Goal: Task Accomplishment & Management: Complete application form

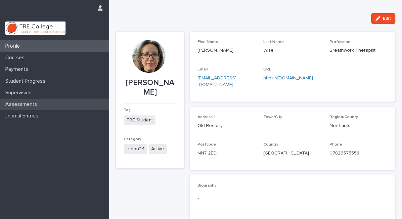
click at [34, 104] on p "Assessments" at bounding box center [23, 104] width 40 height 6
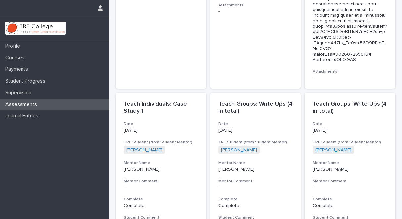
scroll to position [1098, 0]
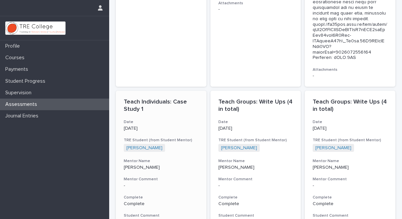
click at [140, 201] on p "Complete" at bounding box center [161, 204] width 75 height 6
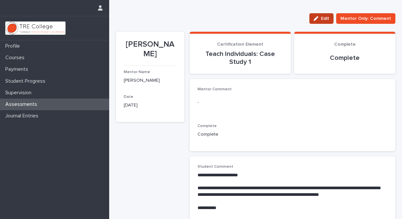
click at [322, 17] on span "Edit" at bounding box center [325, 18] width 8 height 5
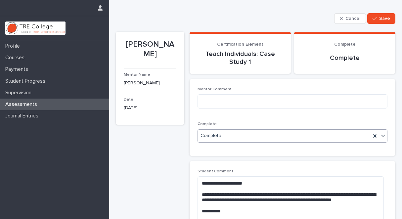
click at [381, 135] on icon at bounding box center [383, 136] width 4 height 2
click at [379, 17] on span "Save" at bounding box center [384, 18] width 11 height 5
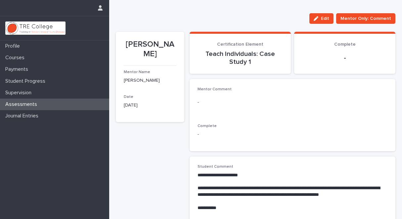
click at [37, 104] on p "Assessments" at bounding box center [23, 104] width 40 height 6
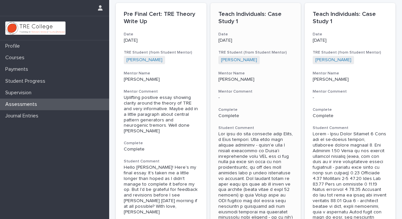
scroll to position [28, 0]
click at [322, 116] on p "Complete" at bounding box center [350, 117] width 75 height 6
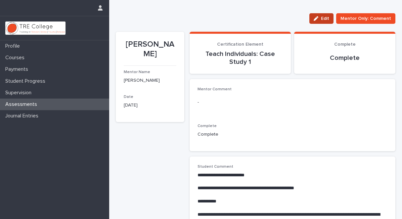
click at [322, 16] on span "Edit" at bounding box center [325, 18] width 8 height 5
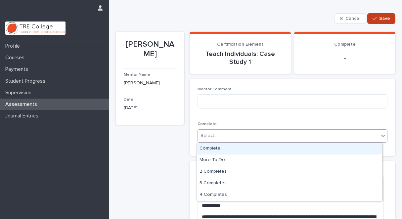
click at [381, 16] on span "Save" at bounding box center [384, 18] width 11 height 5
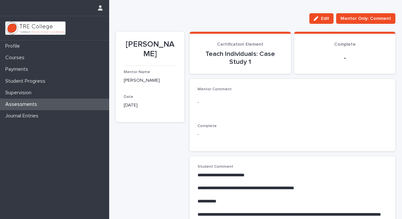
click at [74, 104] on div "Assessments" at bounding box center [54, 105] width 109 height 12
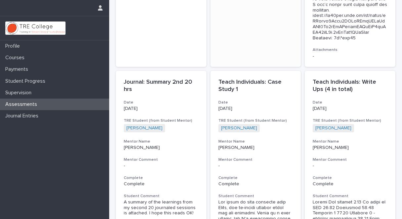
scroll to position [1855, 0]
click at [234, 182] on p "Complete" at bounding box center [255, 185] width 75 height 6
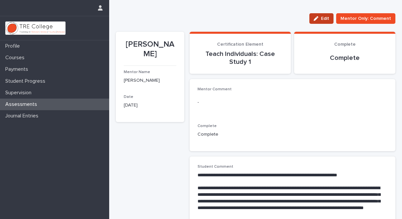
click at [325, 17] on span "Edit" at bounding box center [325, 18] width 8 height 5
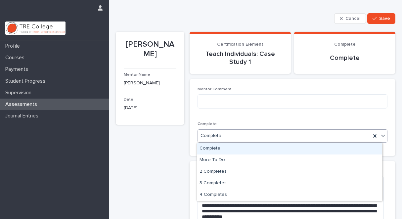
click at [272, 137] on div "Complete" at bounding box center [284, 135] width 173 height 11
click at [379, 17] on span "Save" at bounding box center [384, 18] width 11 height 5
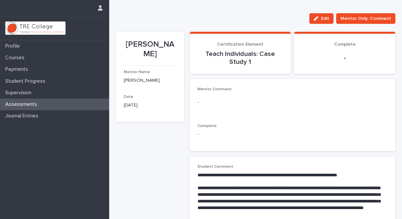
click at [38, 104] on p "Assessments" at bounding box center [23, 104] width 40 height 6
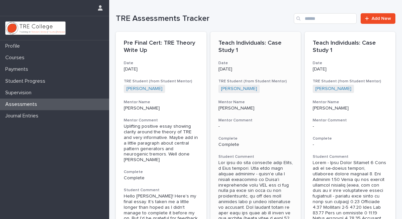
click at [231, 144] on p "Complete" at bounding box center [255, 145] width 75 height 6
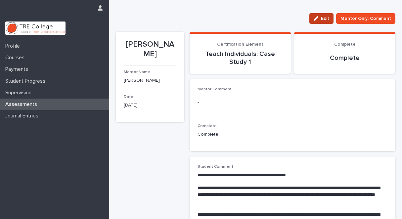
click at [323, 17] on span "Edit" at bounding box center [325, 18] width 8 height 5
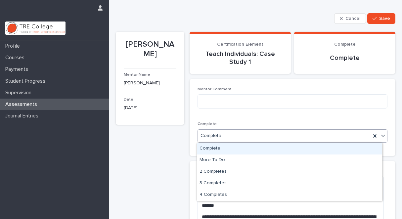
click at [380, 134] on icon at bounding box center [383, 135] width 7 height 7
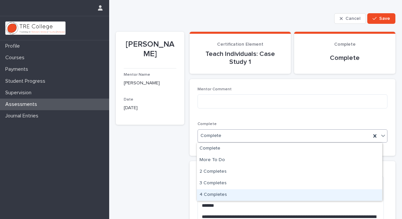
click at [278, 195] on div "4 Completes" at bounding box center [289, 195] width 185 height 12
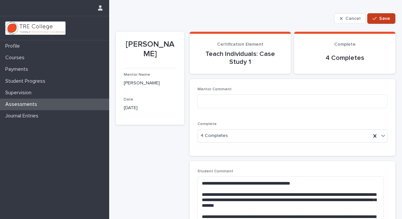
click at [381, 17] on span "Save" at bounding box center [384, 18] width 11 height 5
